Goal: Download file/media

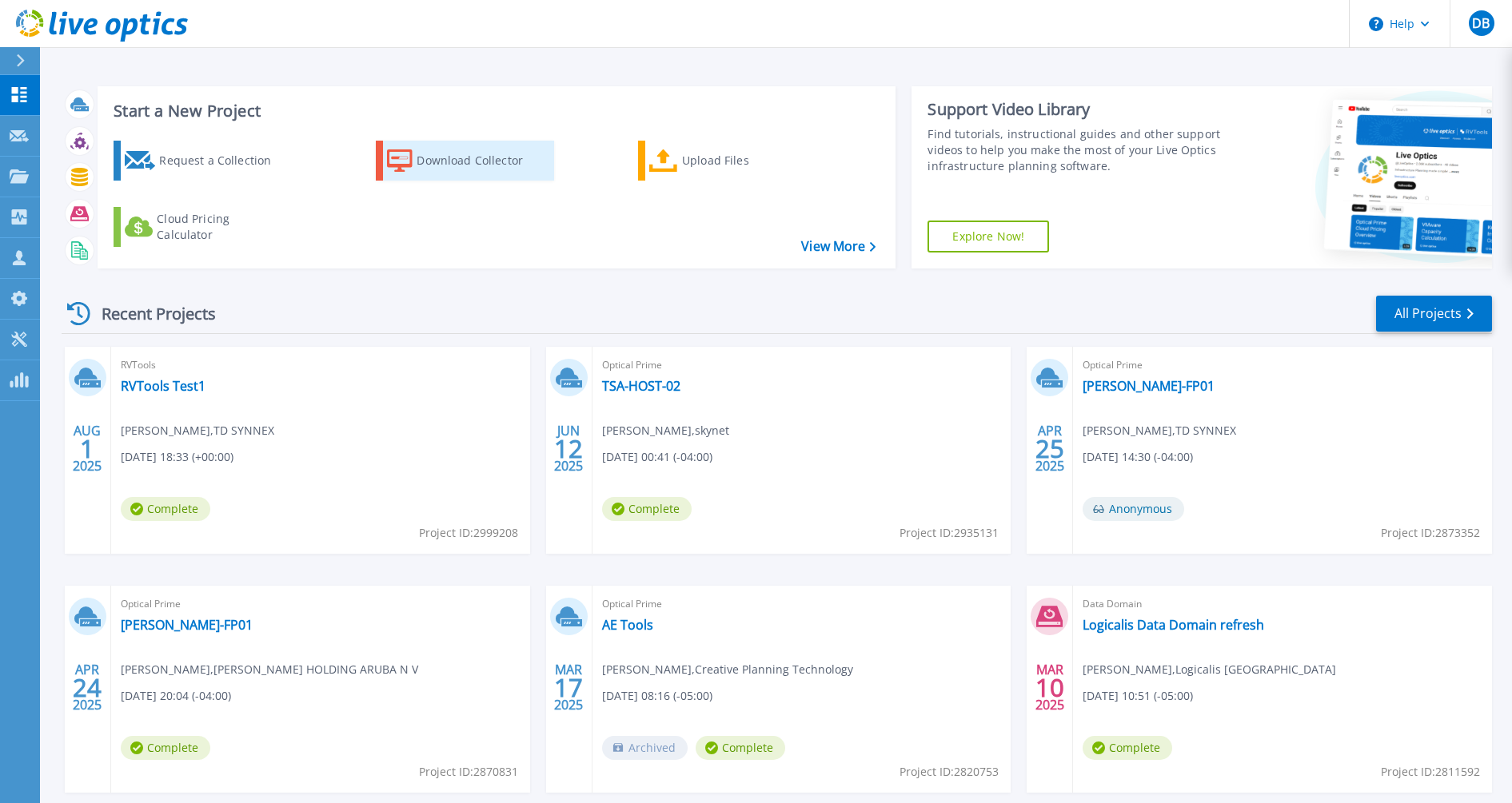
click at [473, 165] on div "Download Collector" at bounding box center [480, 160] width 128 height 32
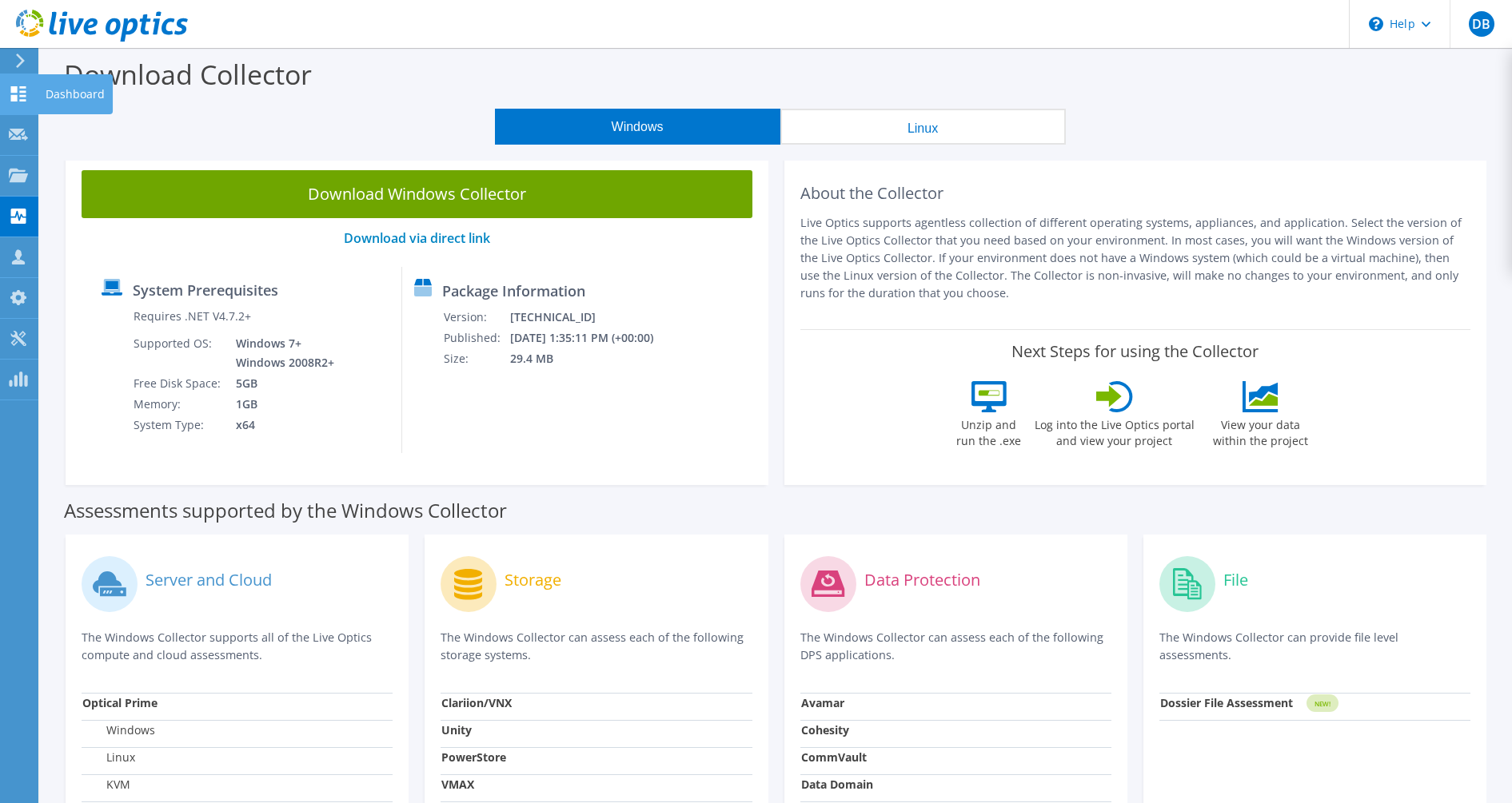
click at [22, 92] on use at bounding box center [19, 94] width 15 height 15
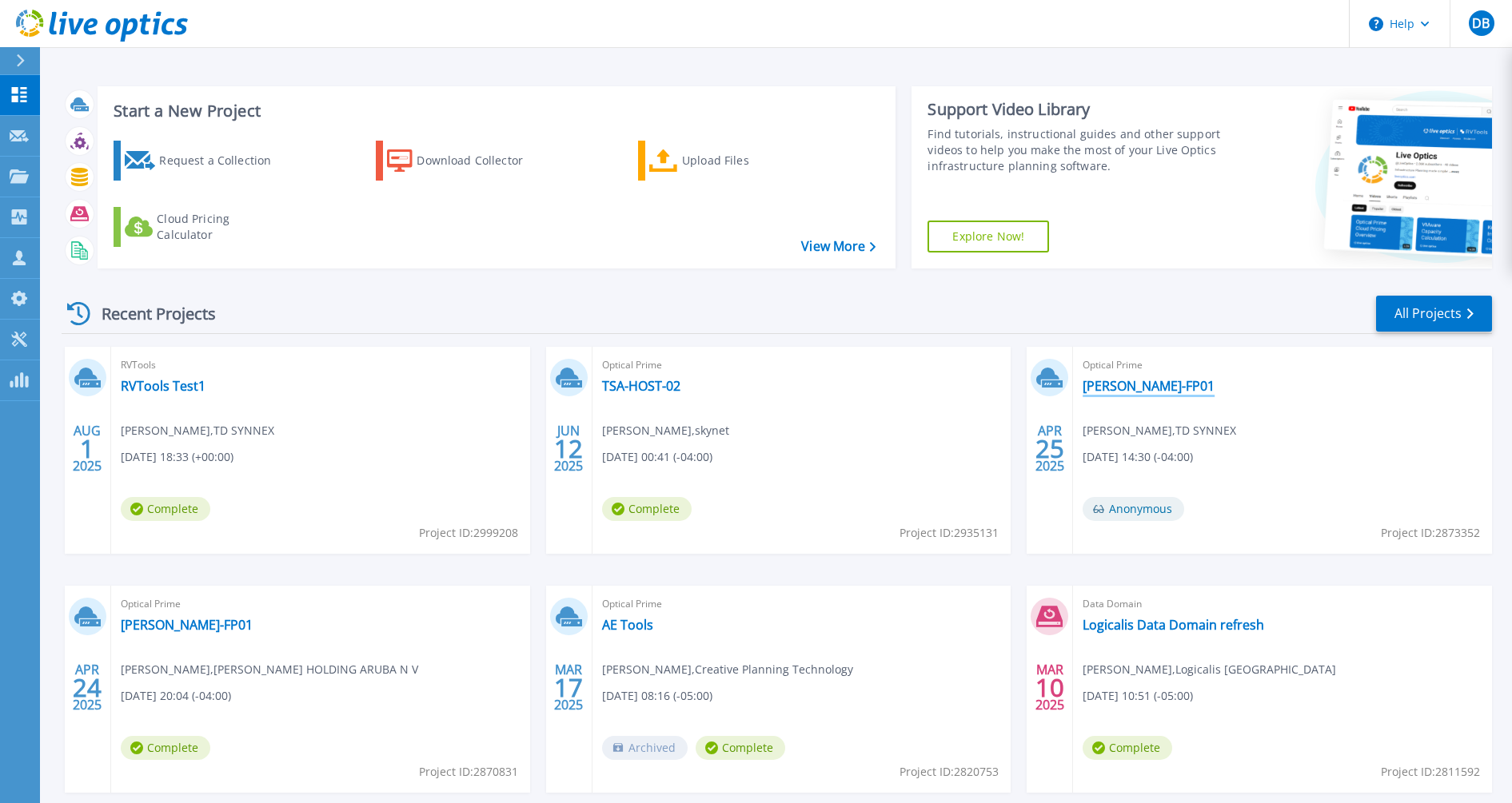
click at [1105, 378] on link "JHA-FP01" at bounding box center [1148, 386] width 132 height 16
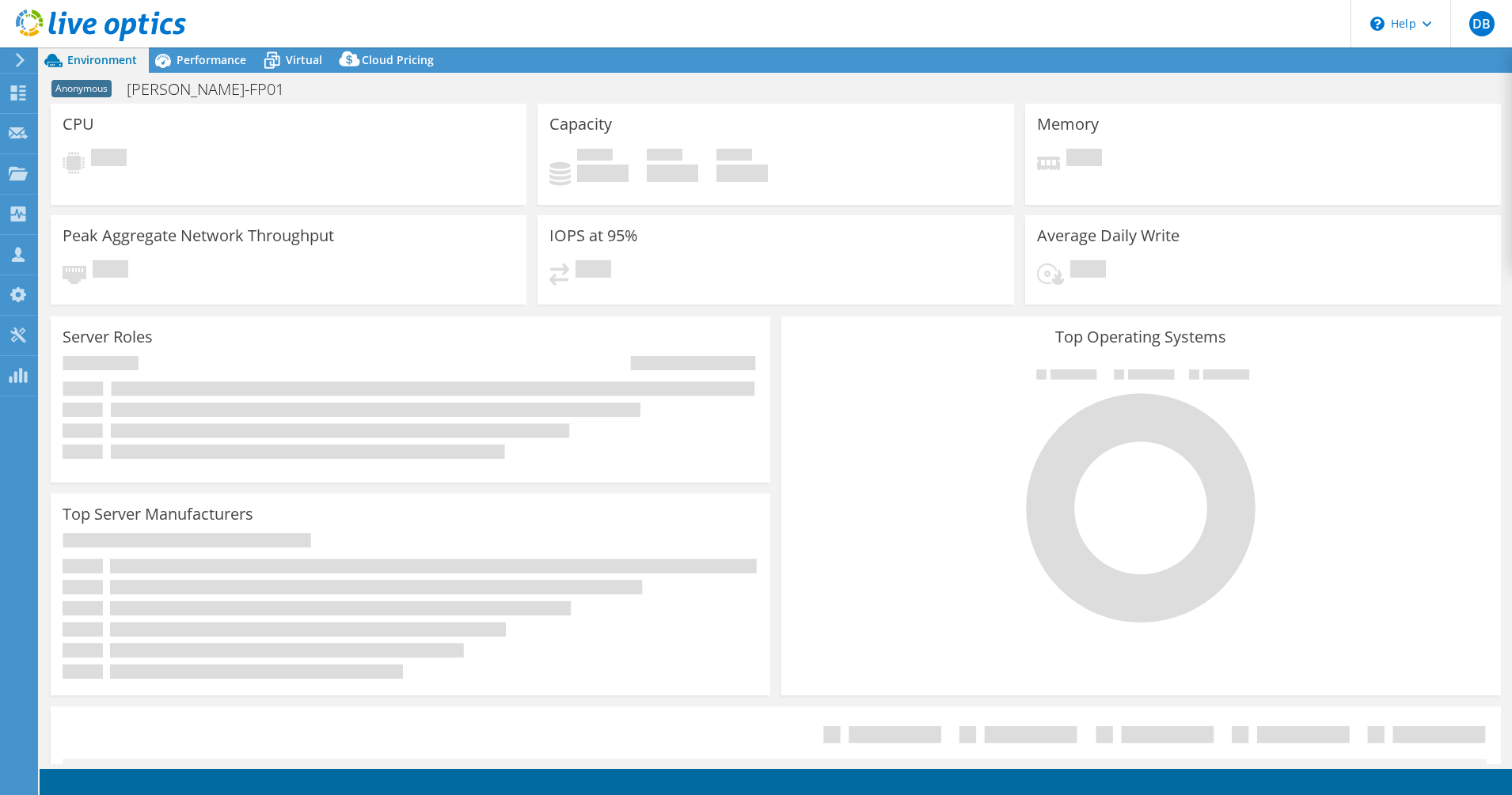
select select "USEast"
select select "USD"
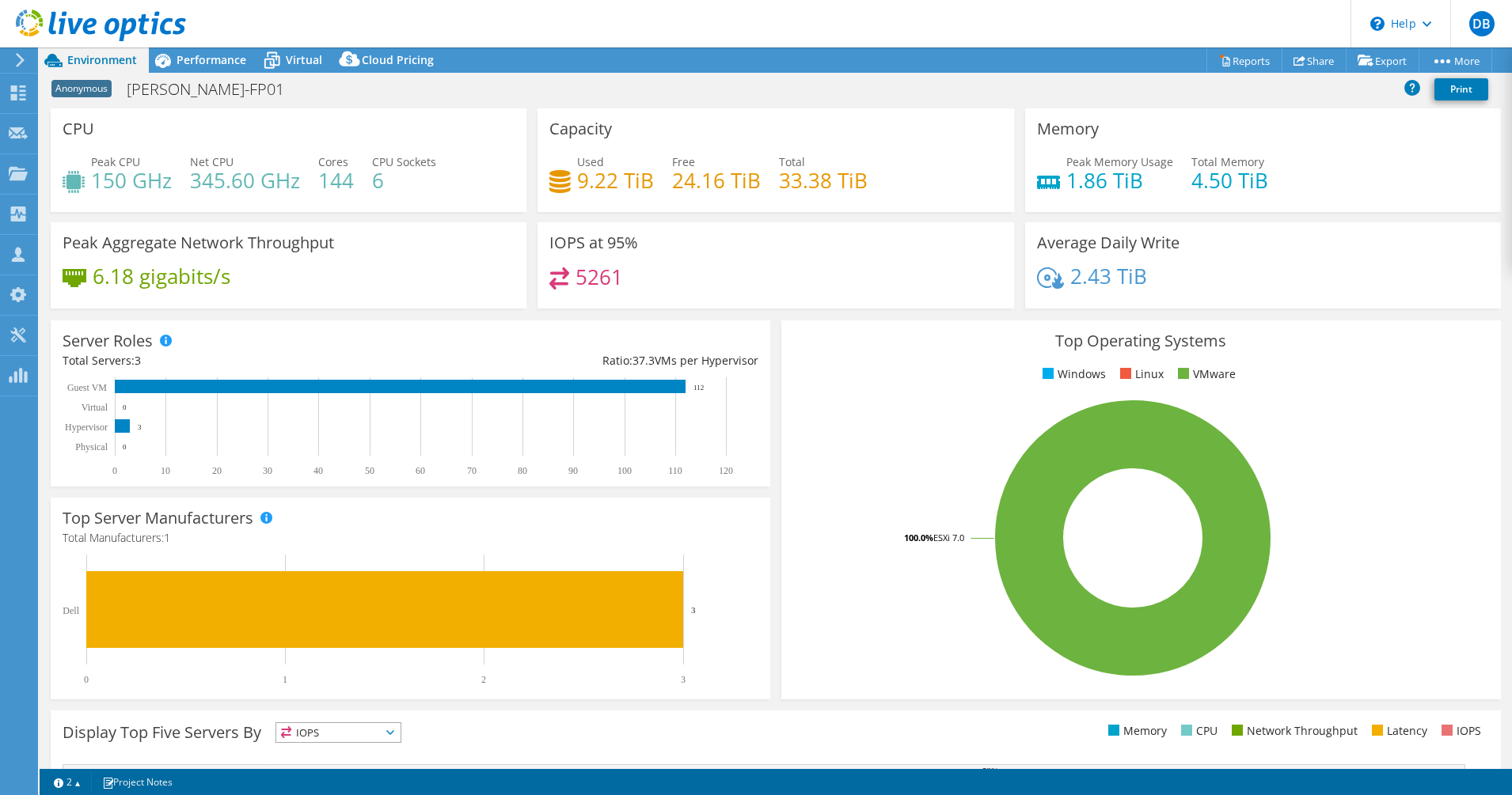
click at [99, 23] on icon at bounding box center [101, 26] width 170 height 32
